Goal: Find specific page/section: Find specific page/section

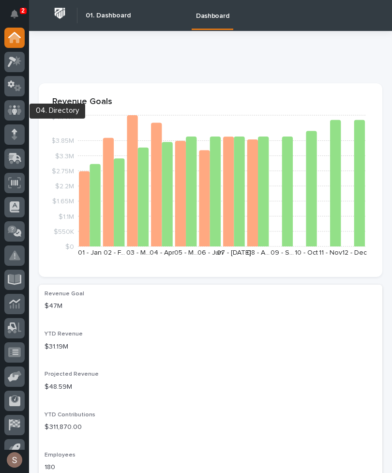
click at [17, 112] on icon at bounding box center [15, 110] width 14 height 11
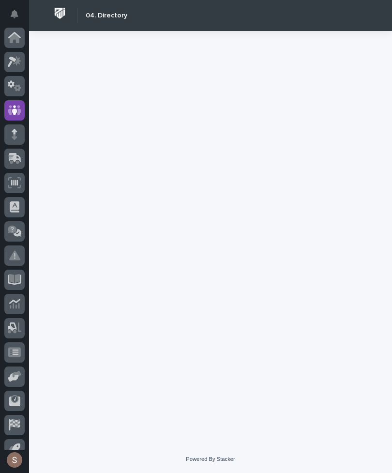
scroll to position [38, 0]
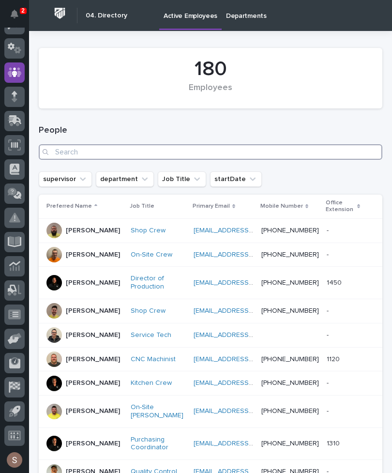
click at [301, 159] on input "Search" at bounding box center [211, 151] width 344 height 15
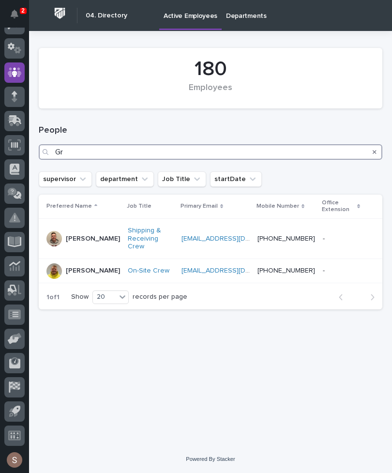
type input "G"
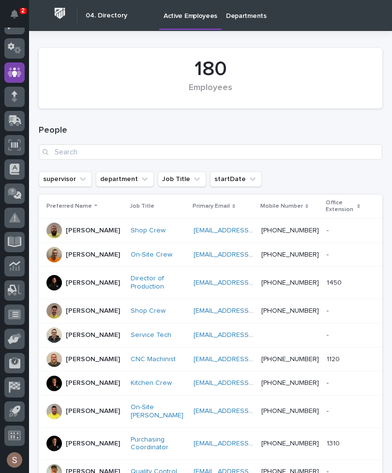
scroll to position [38, 0]
